Goal: Obtain resource: Obtain resource

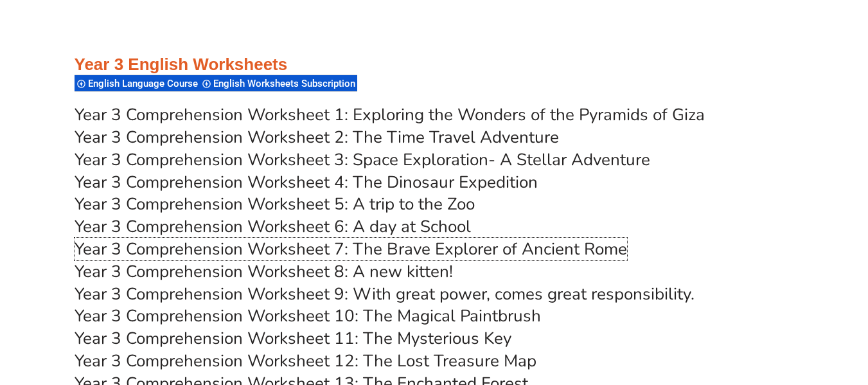
scroll to position [4462, 0]
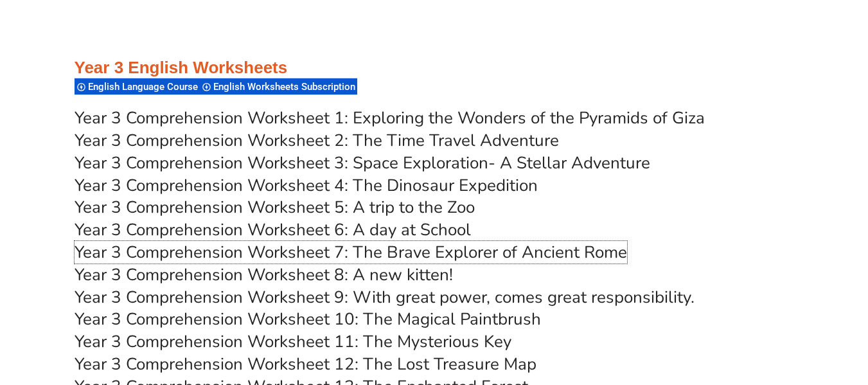
click at [271, 249] on link "Year 3 Comprehension Worksheet 7: The Brave Explorer of Ancient Rome" at bounding box center [351, 252] width 553 height 22
click at [786, 82] on div "Year 3 English Worksheets English Language Course English Worksheets Subscripti…" at bounding box center [435, 77] width 720 height 40
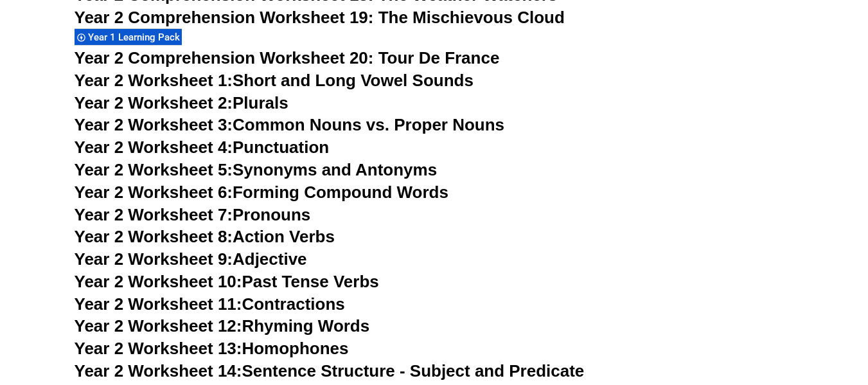
scroll to position [3743, 0]
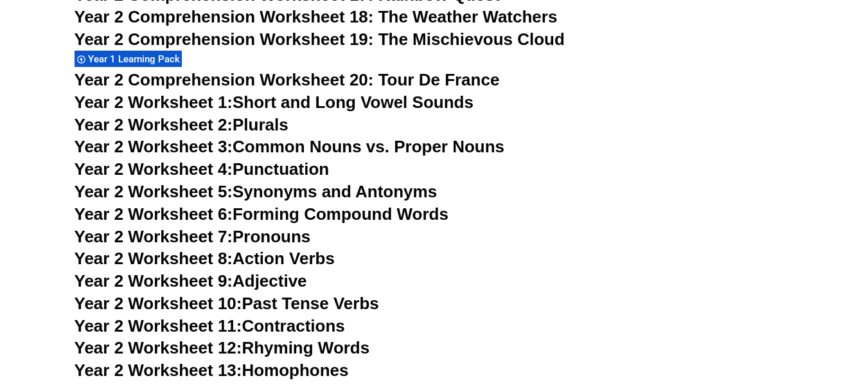
click at [269, 80] on span "Year 2 Comprehension Worksheet 20: Tour De France" at bounding box center [287, 79] width 425 height 19
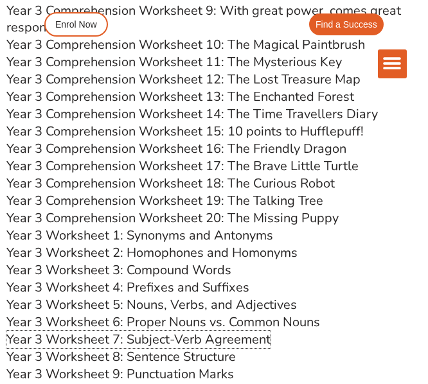
scroll to position [3765, 0]
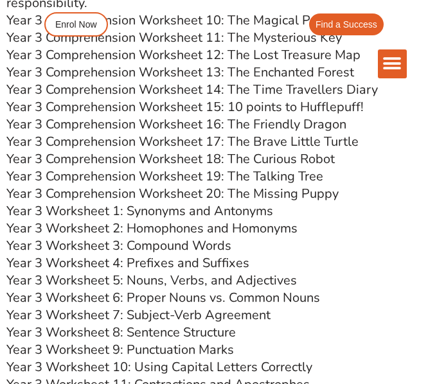
click at [136, 306] on link "Year 3 Worksheet 7: Subject-Verb Agreement" at bounding box center [138, 314] width 264 height 17
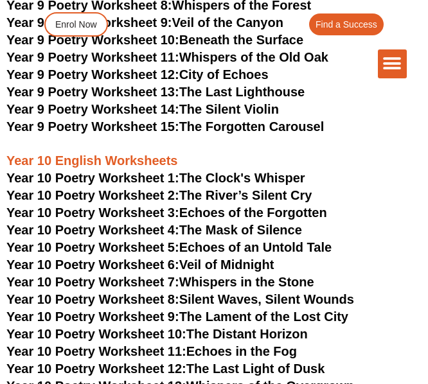
scroll to position [3741, 0]
